Goal: Transaction & Acquisition: Purchase product/service

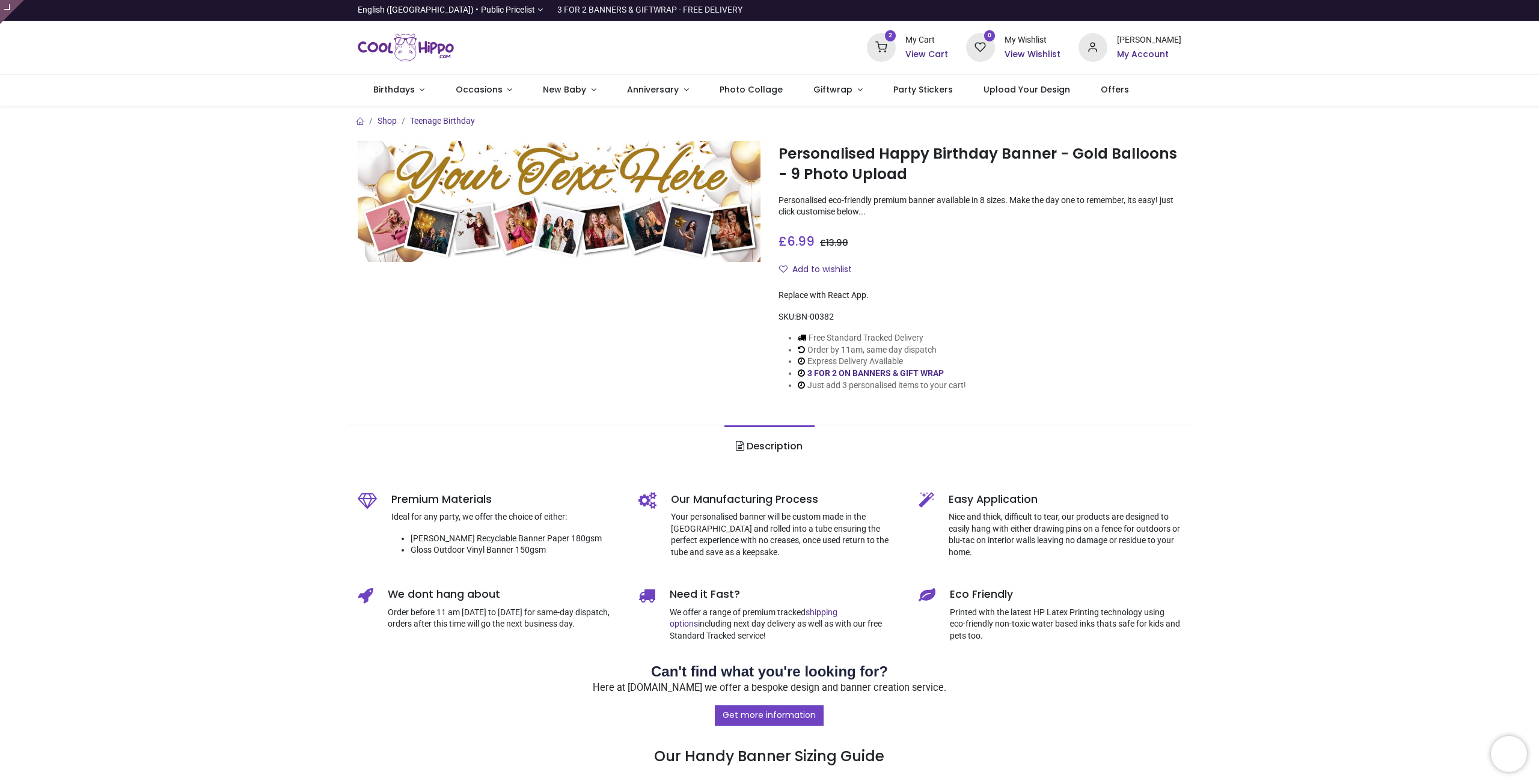
type input "**********"
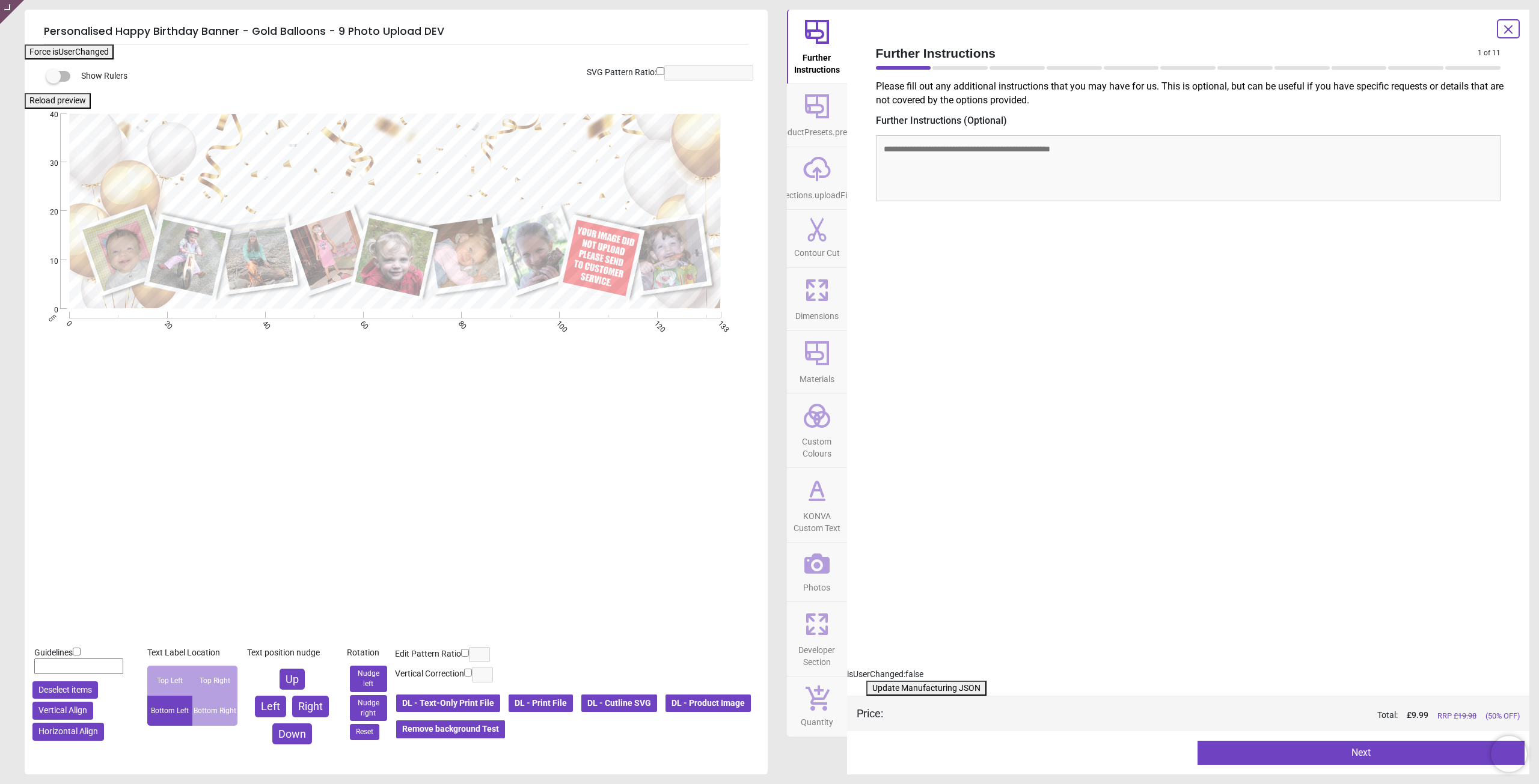
click at [665, 714] on button "DL - Product Image" at bounding box center [708, 703] width 88 height 21
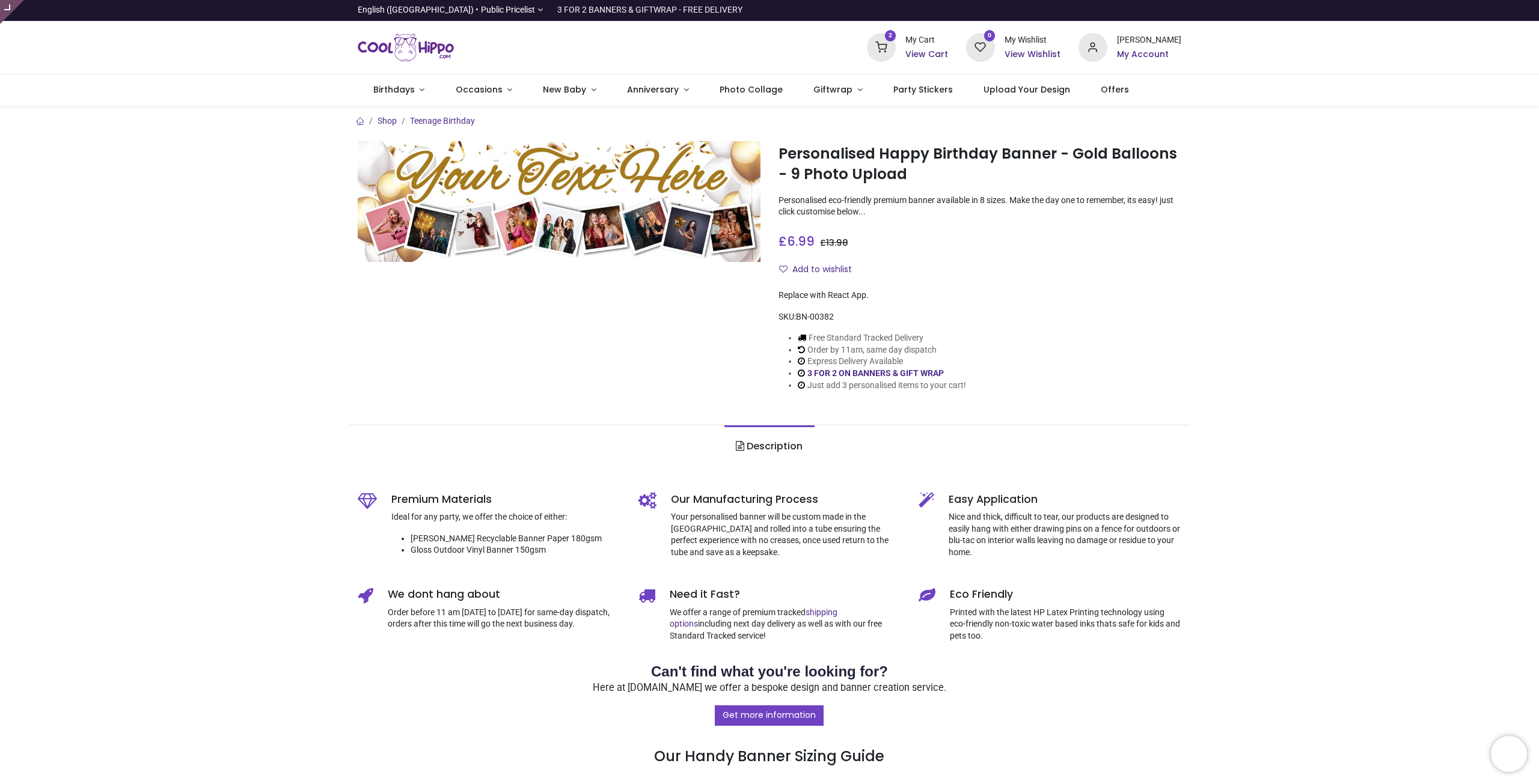
type input "**********"
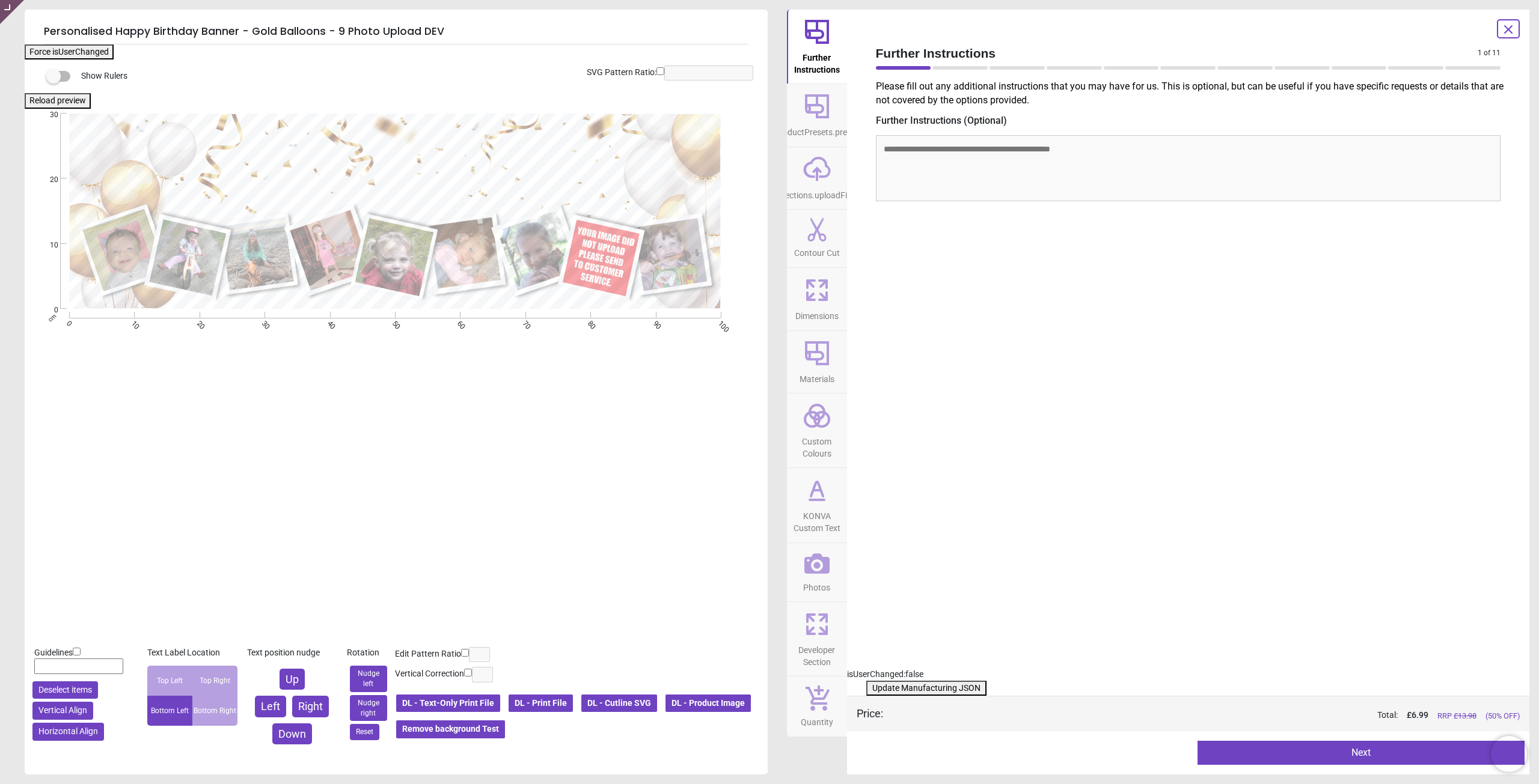
click at [821, 569] on icon at bounding box center [817, 564] width 26 height 26
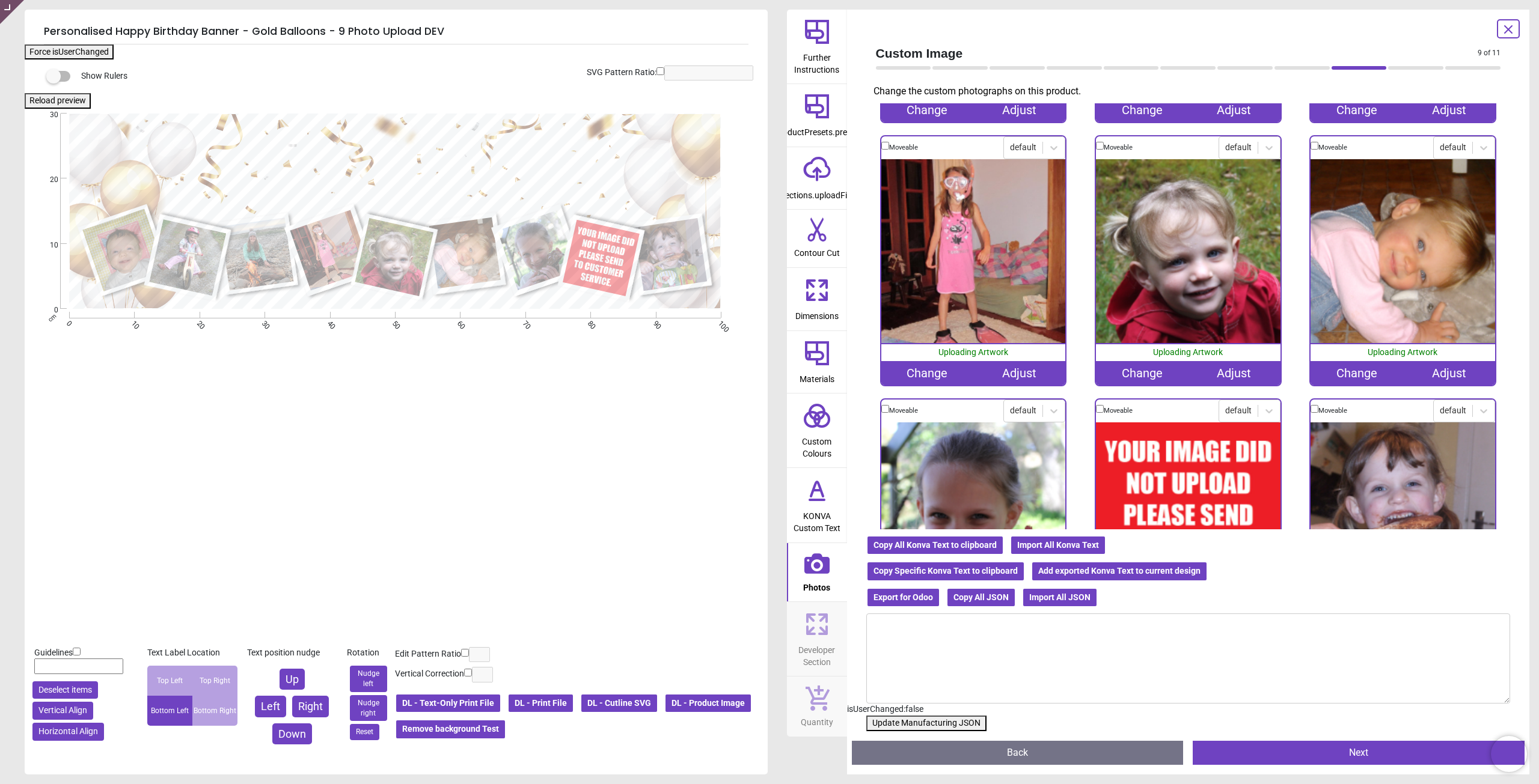
scroll to position [380, 0]
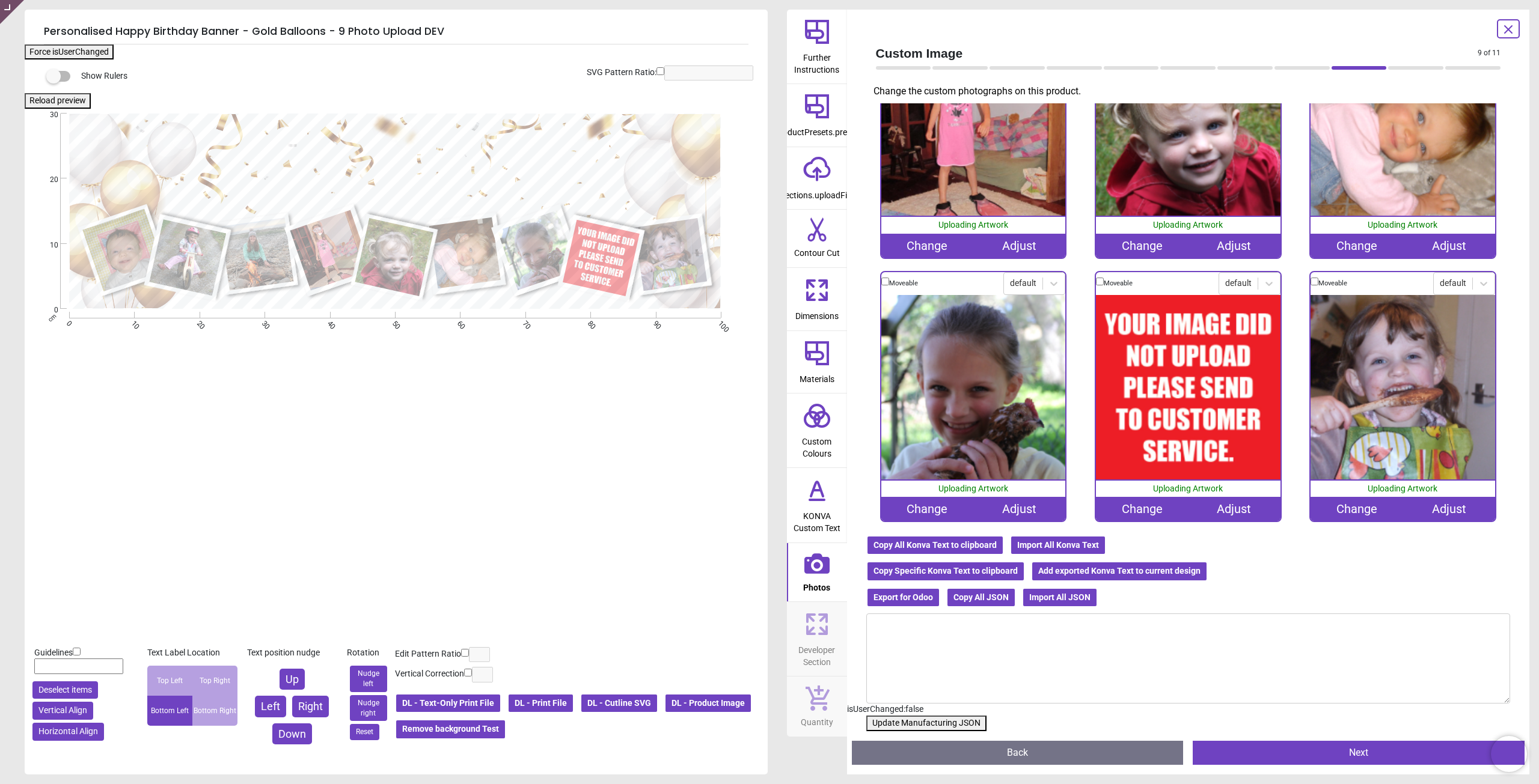
click at [1138, 502] on div "Change" at bounding box center [1142, 508] width 92 height 24
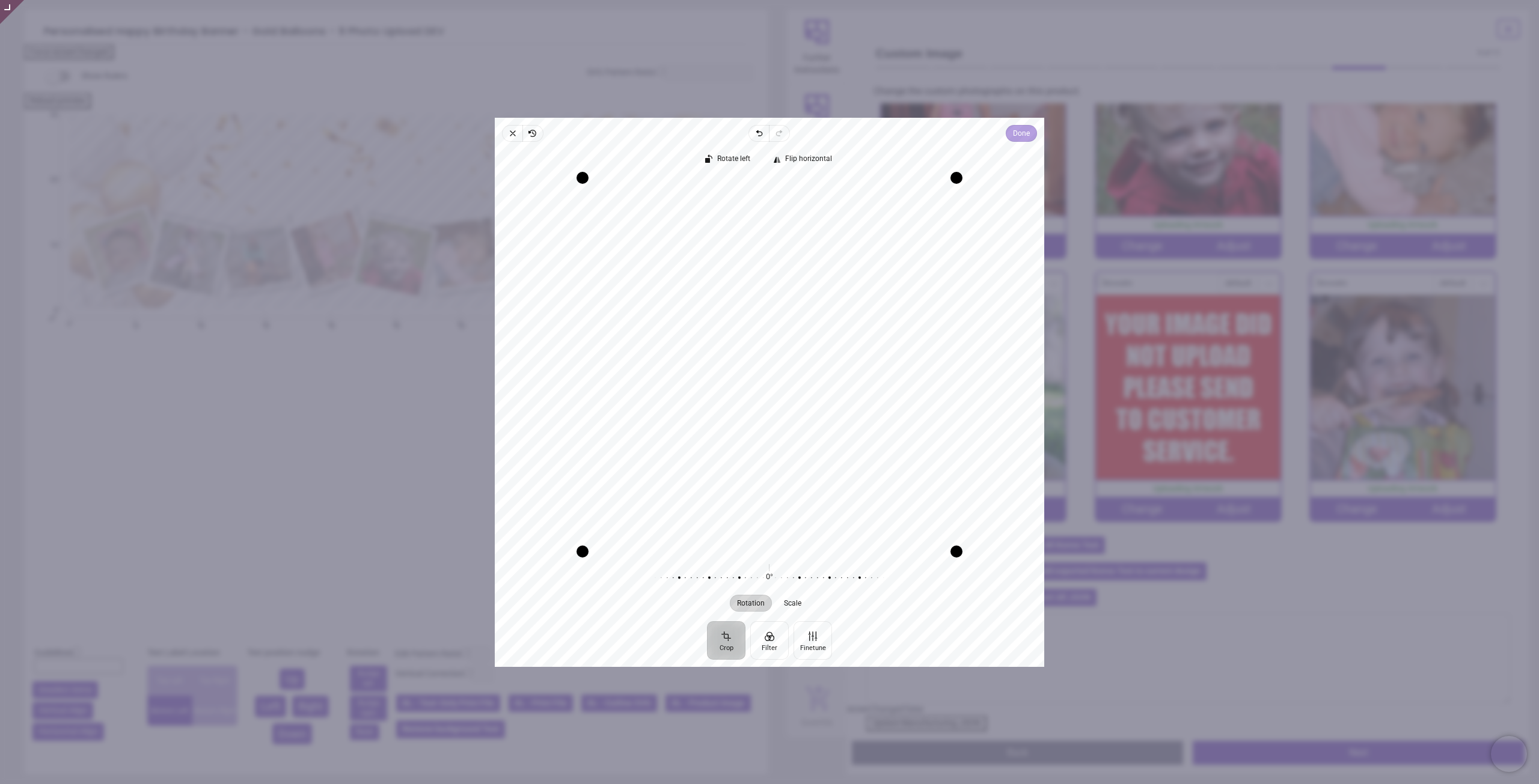
click at [1016, 136] on span "Done" at bounding box center [1021, 133] width 17 height 14
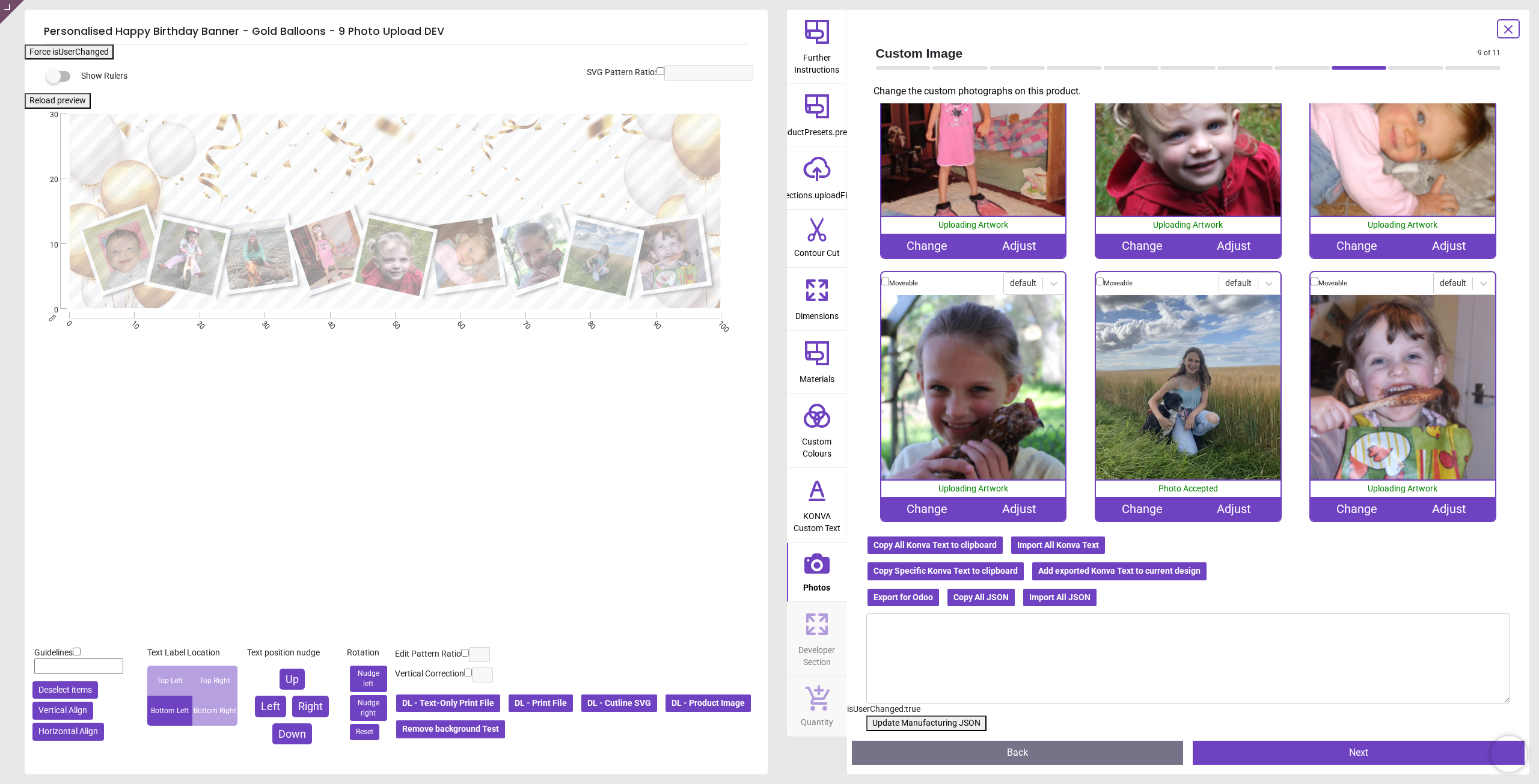
click at [912, 720] on button "Update Manufacturing JSON" at bounding box center [926, 723] width 121 height 16
click at [935, 721] on button "Update Manufacturing JSON" at bounding box center [926, 723] width 121 height 16
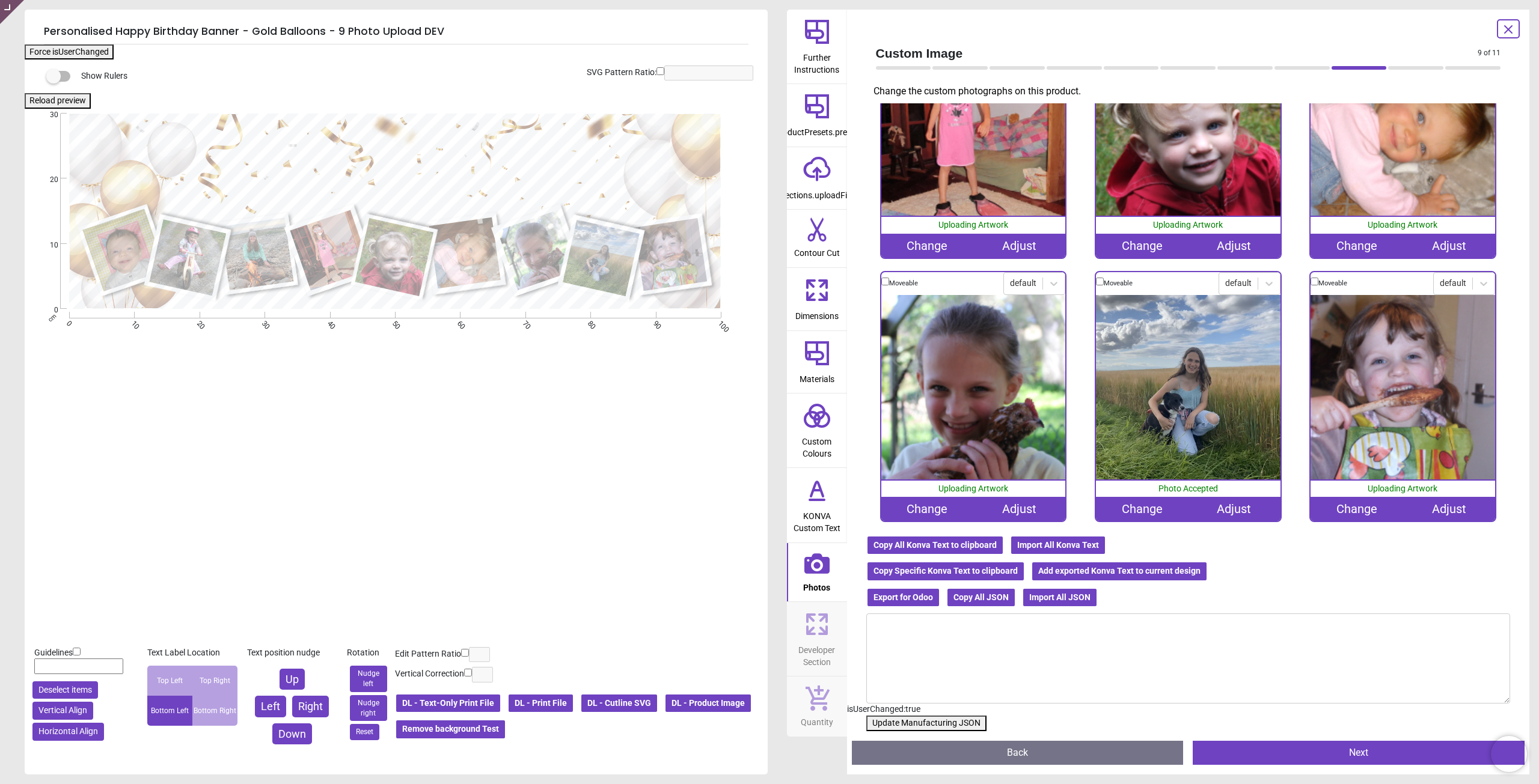
click at [935, 721] on button "Update Manufacturing JSON" at bounding box center [926, 723] width 121 height 16
click at [913, 722] on button "Update Manufacturing JSON" at bounding box center [926, 723] width 121 height 16
